Goal: Task Accomplishment & Management: Manage account settings

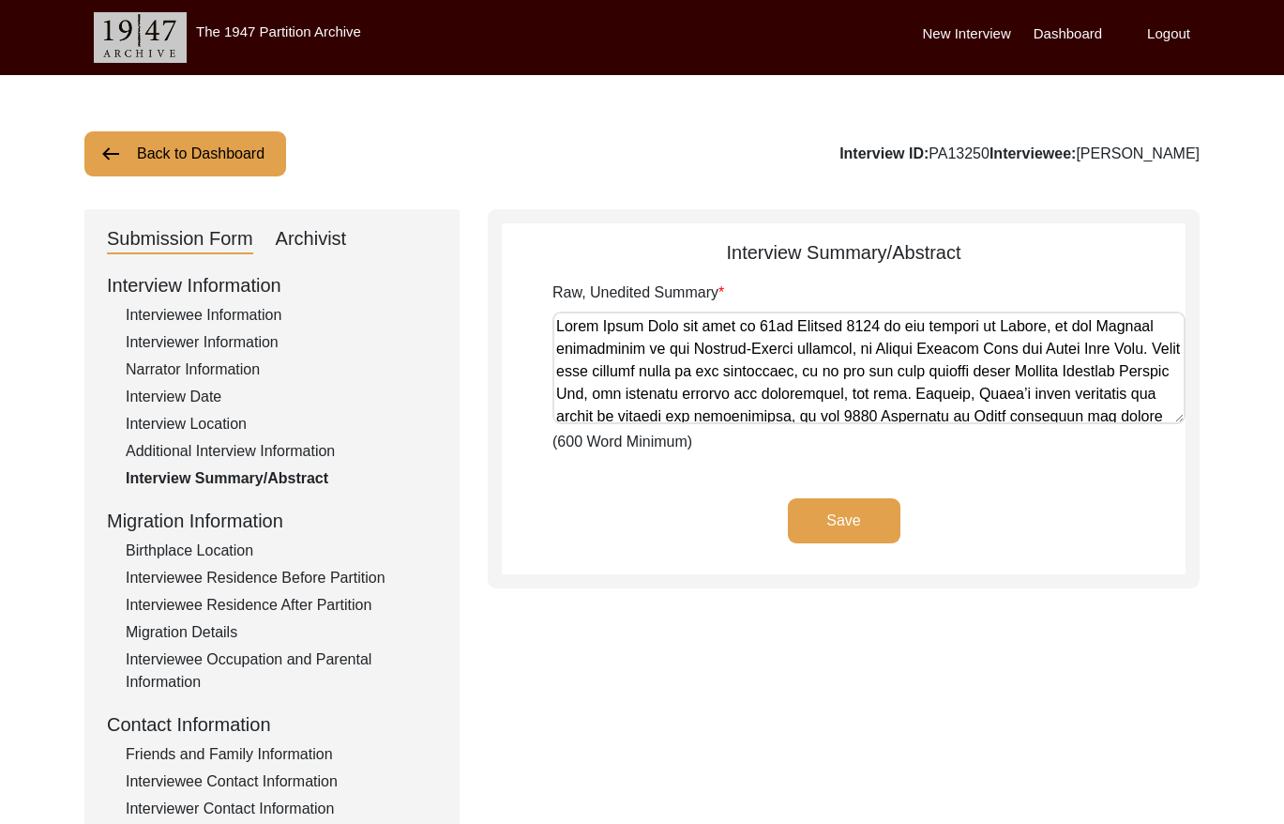
scroll to position [1359, 0]
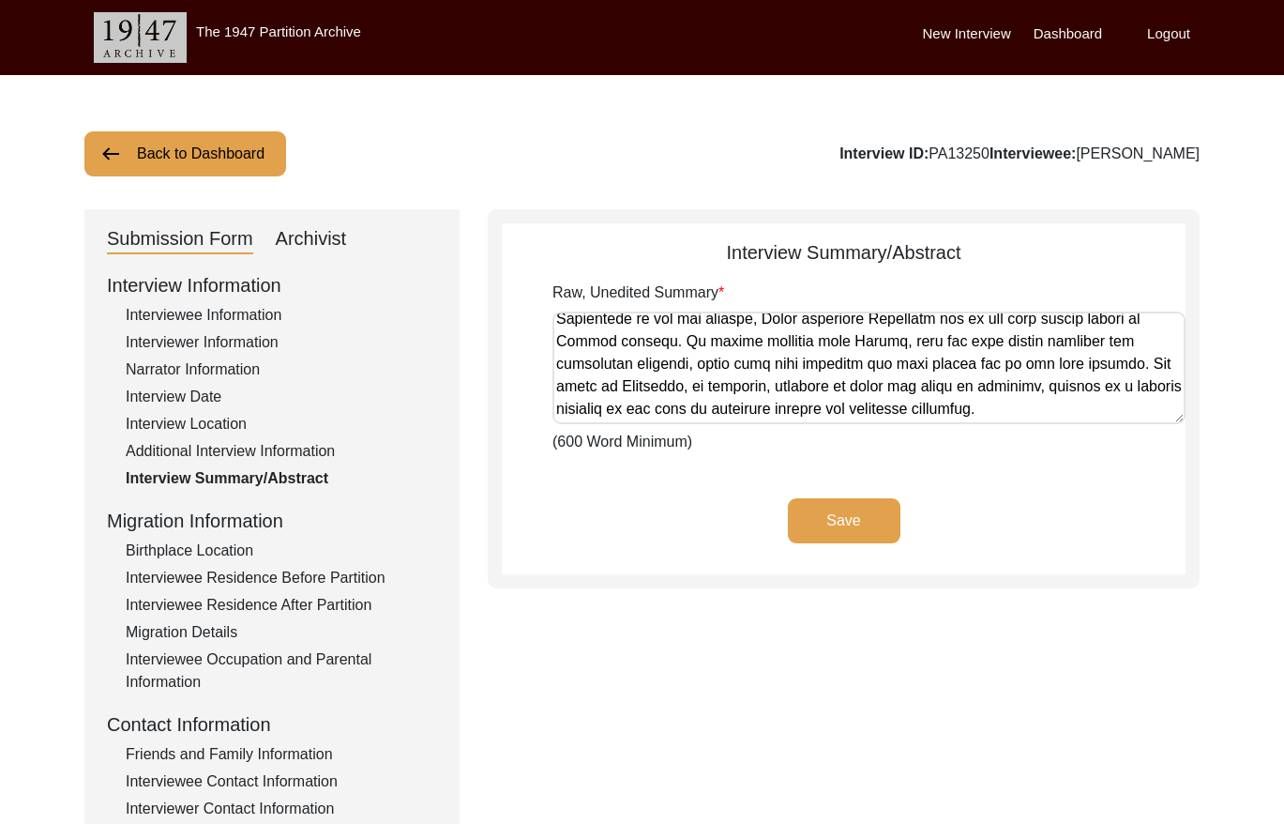
click at [213, 152] on button "Back to Dashboard" at bounding box center [185, 153] width 202 height 45
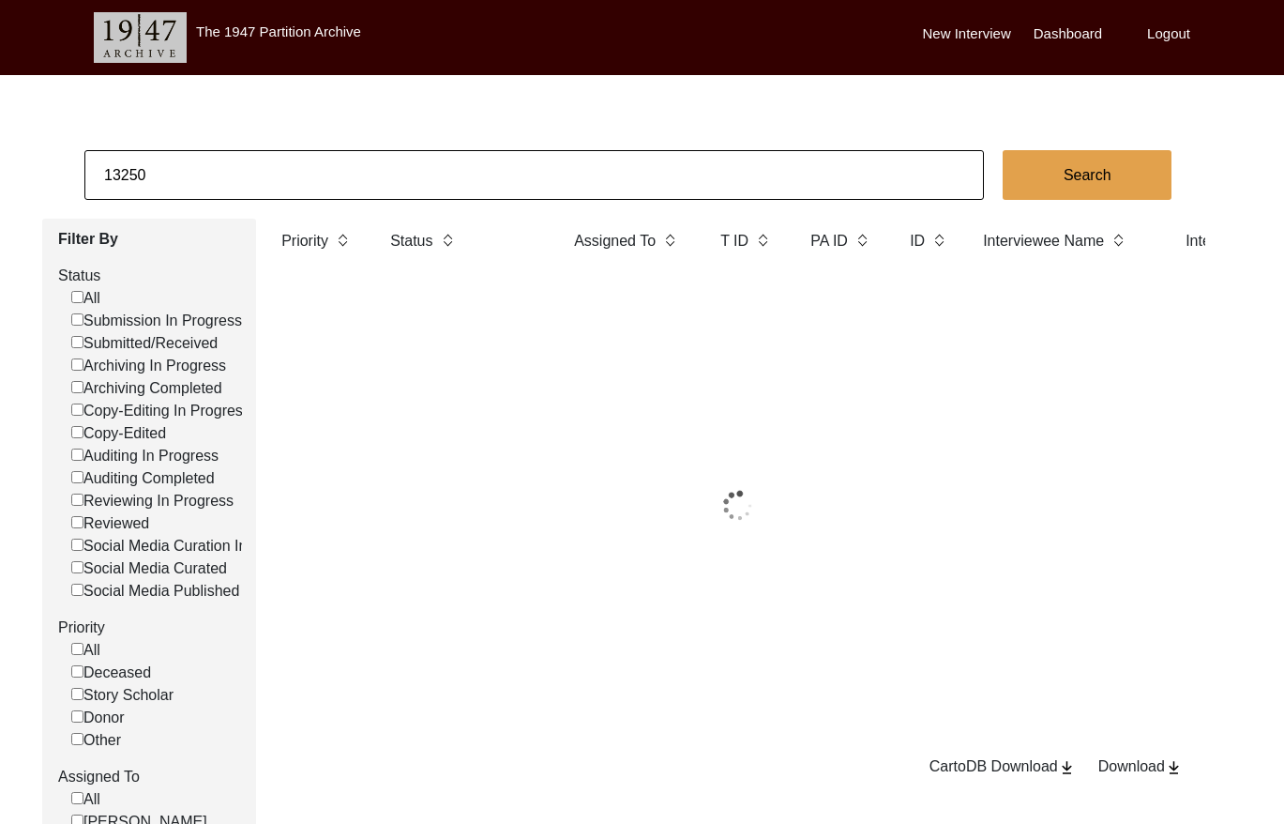
click at [477, 185] on input "13250" at bounding box center [534, 175] width 900 height 50
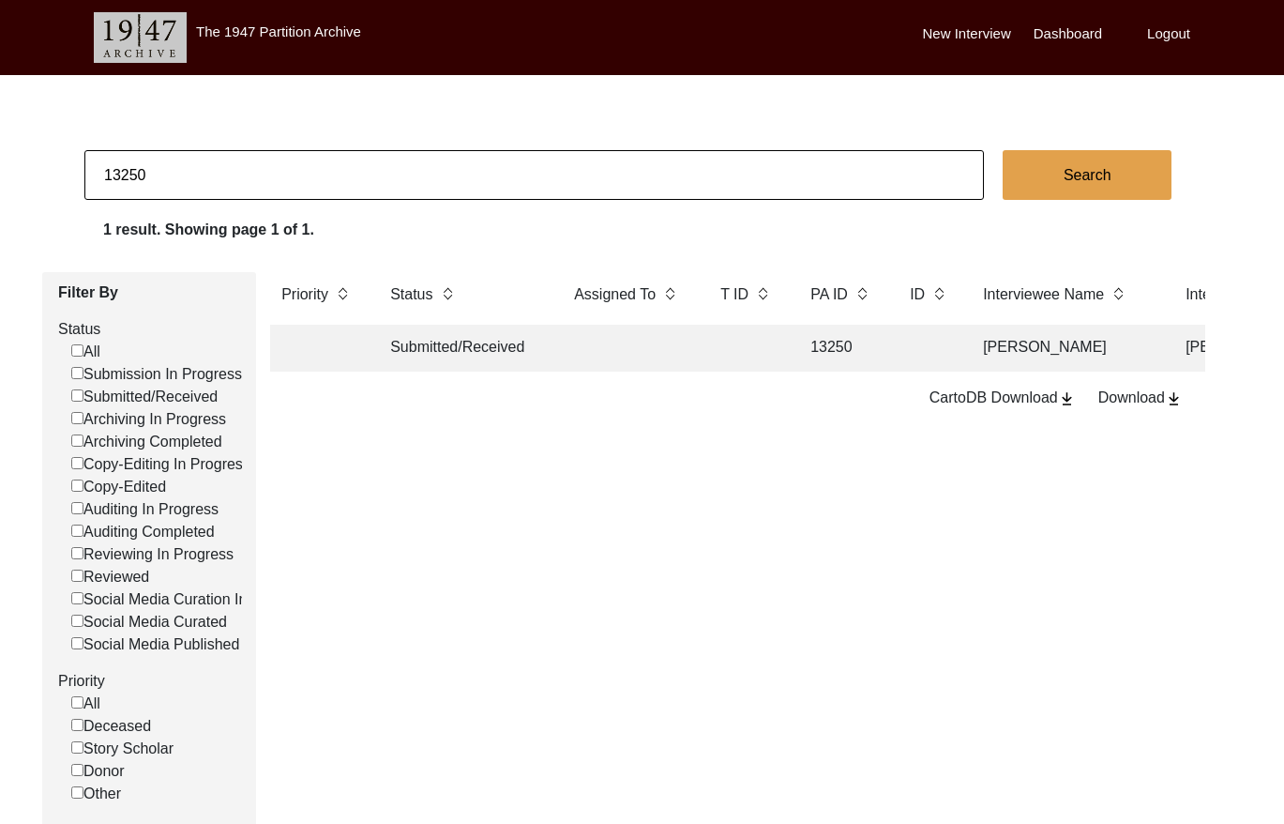
click at [1165, 32] on label "Logout" at bounding box center [1168, 34] width 43 height 22
